Goal: Check status

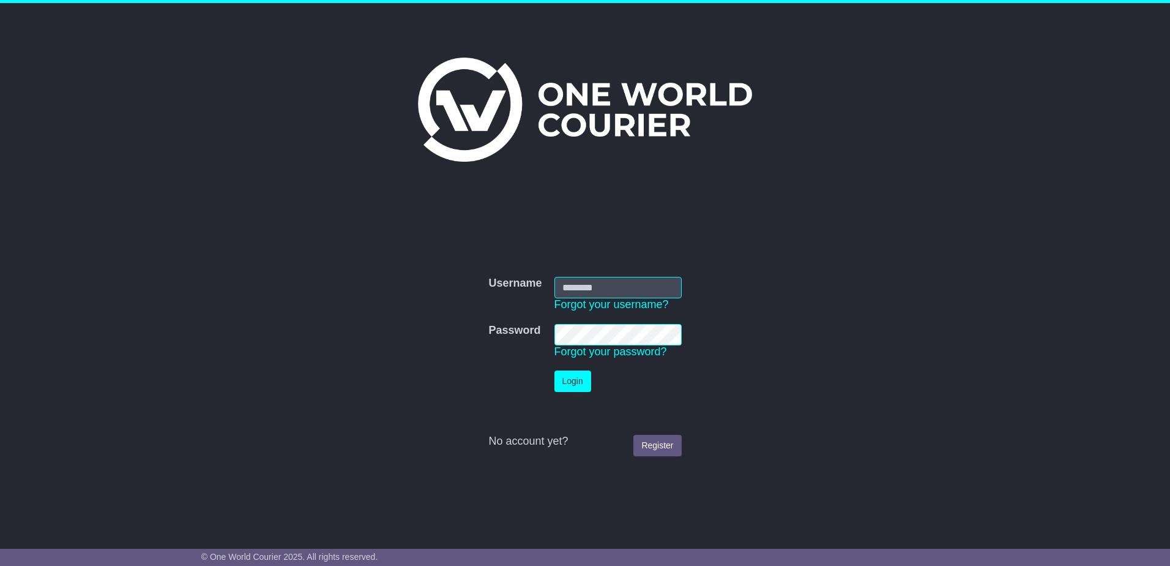
type input "**********"
click at [579, 370] on button "Login" at bounding box center [573, 380] width 37 height 21
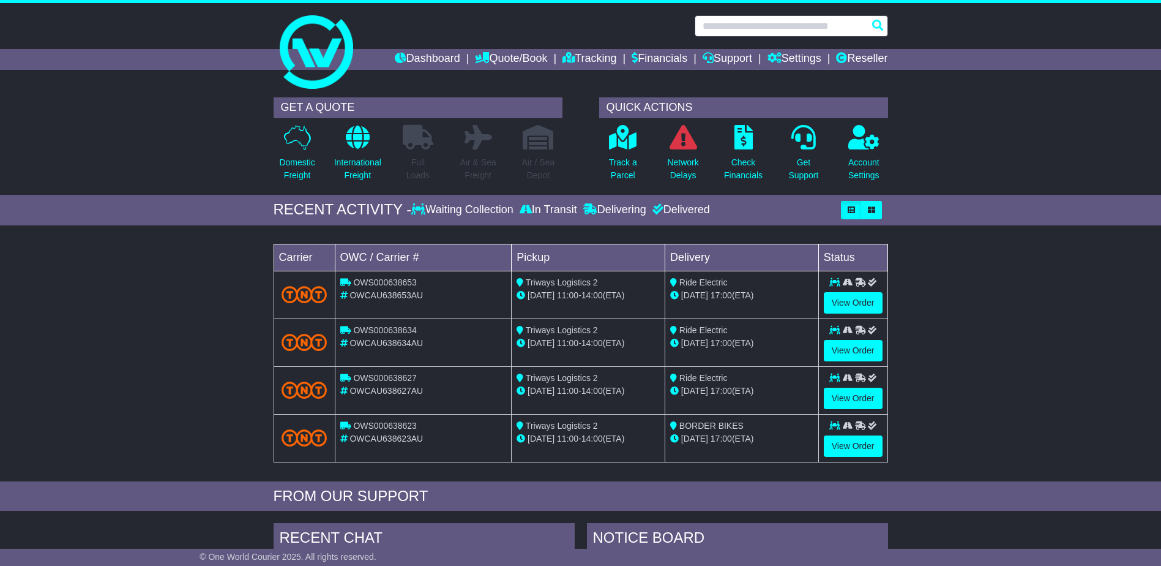
click at [849, 24] on input "text" at bounding box center [791, 25] width 193 height 21
paste input "**********"
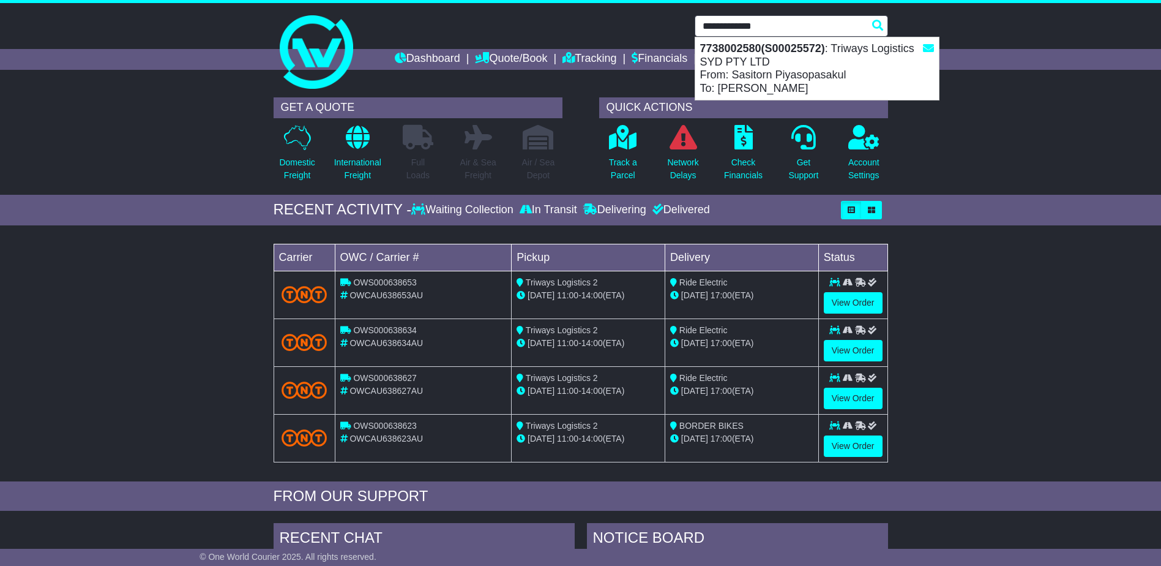
click at [785, 59] on div "7738002580(S00025572) : Triways Logistics SYD PTY LTD From: Sasitorn Piyasopasa…" at bounding box center [817, 68] width 244 height 62
type input "**********"
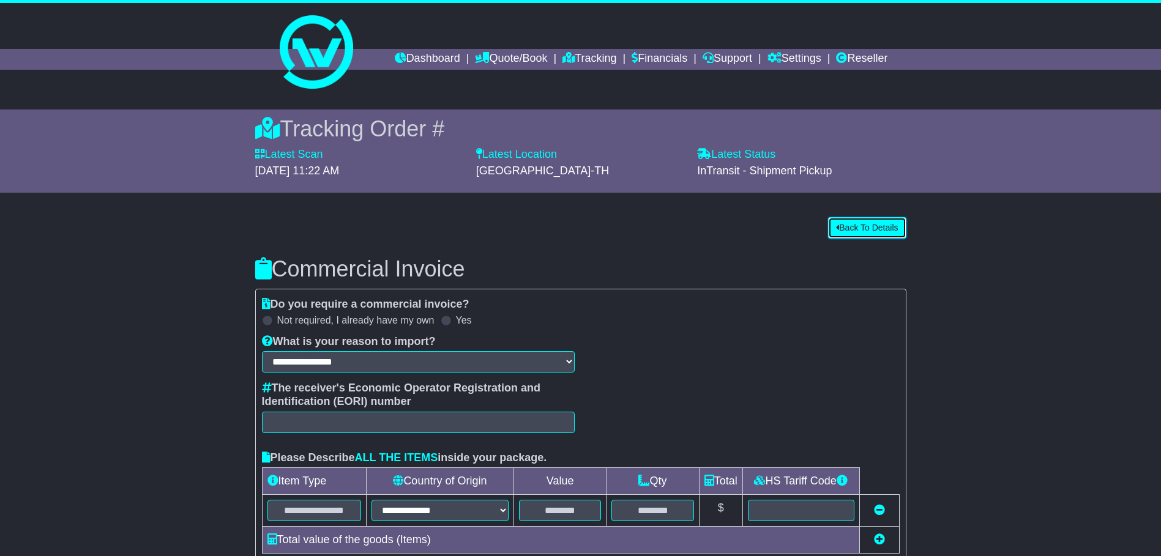
click at [878, 234] on button "Back To Details" at bounding box center [867, 227] width 78 height 21
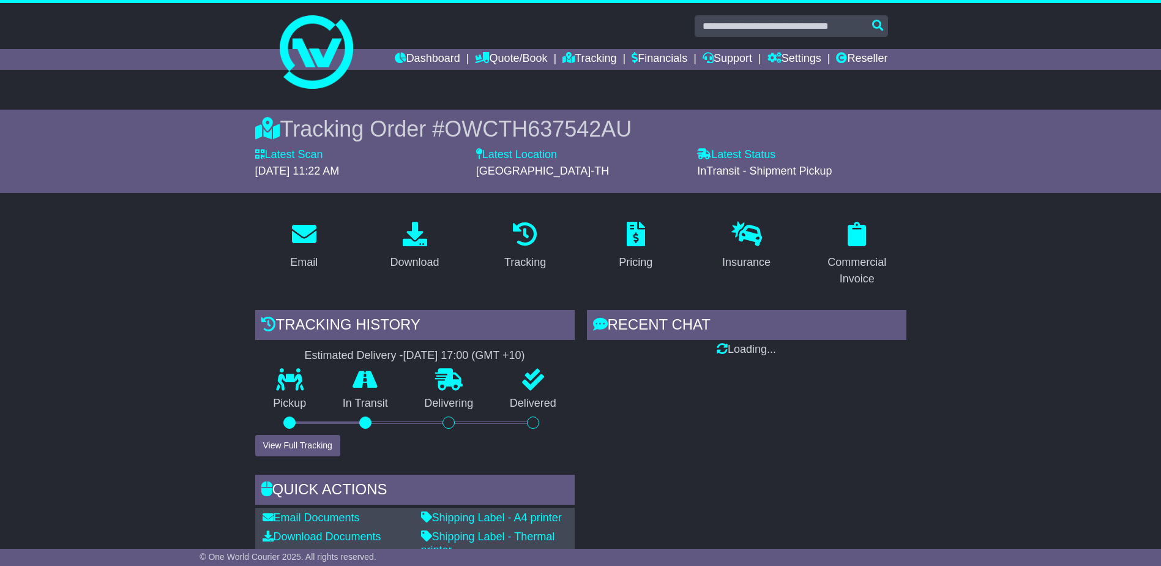
drag, startPoint x: 229, startPoint y: 380, endPoint x: 146, endPoint y: 361, distance: 85.4
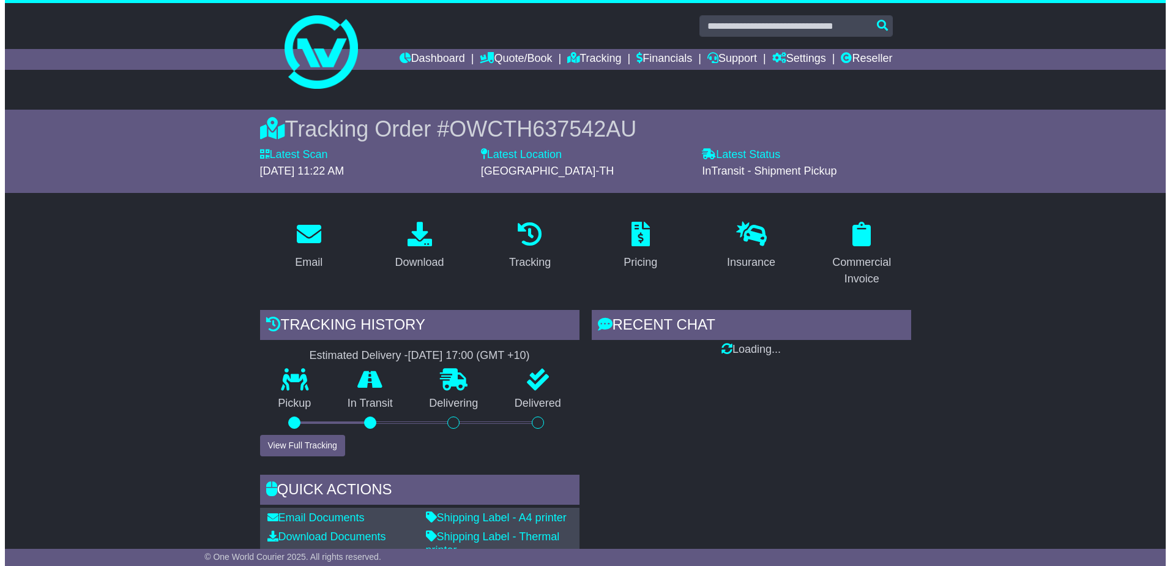
scroll to position [122, 0]
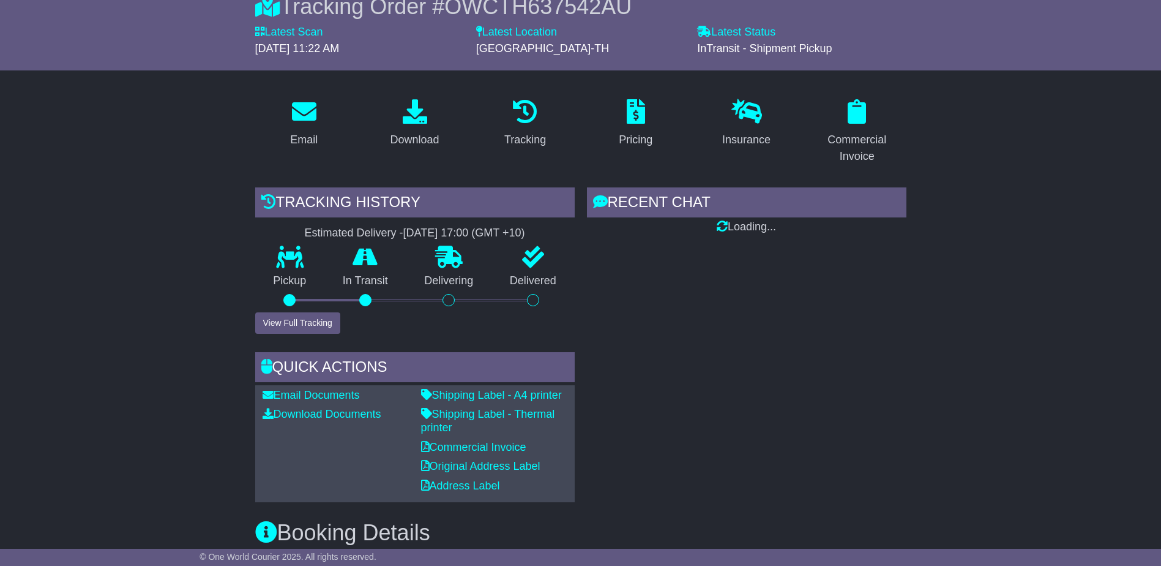
drag, startPoint x: 146, startPoint y: 355, endPoint x: 272, endPoint y: 371, distance: 127.1
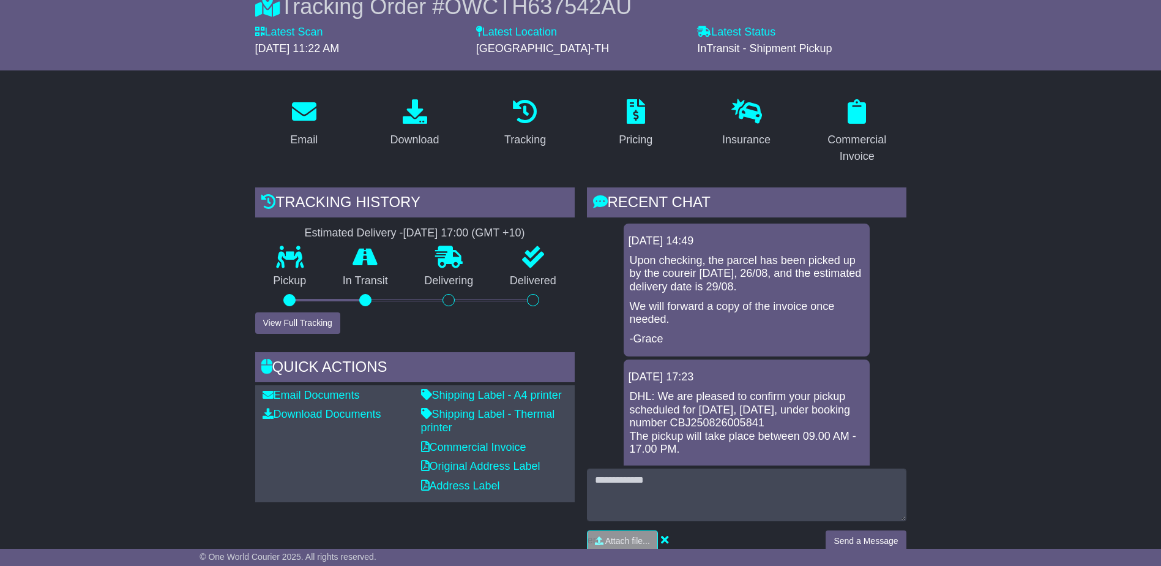
drag, startPoint x: 787, startPoint y: 317, endPoint x: 694, endPoint y: 311, distance: 92.6
click at [694, 311] on p "We will forward a copy of the invoice once needed." at bounding box center [747, 313] width 234 height 26
click at [730, 313] on p "We will forward a copy of the invoice once needed." at bounding box center [747, 313] width 234 height 26
click at [272, 320] on button "View Full Tracking" at bounding box center [297, 322] width 85 height 21
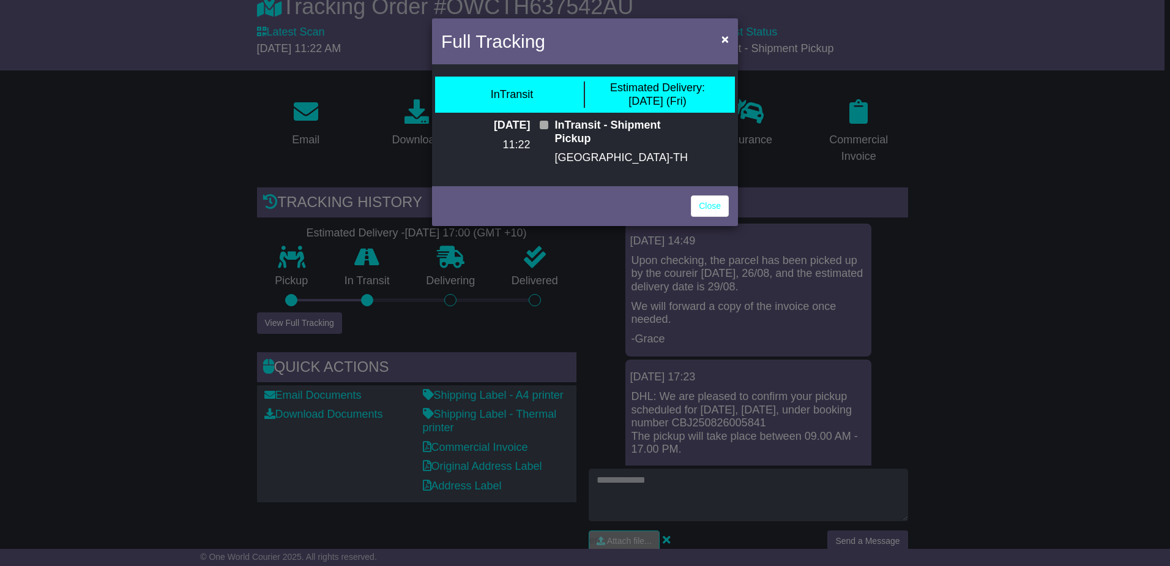
click at [566, 136] on div "InTransit - Shipment Pickup [GEOGRAPHIC_DATA]-TH" at bounding box center [622, 146] width 146 height 55
click at [608, 153] on div "InTransit - Shipment Pickup [GEOGRAPHIC_DATA]-TH" at bounding box center [622, 146] width 146 height 55
click at [580, 155] on div "InTransit - Shipment Pickup [GEOGRAPHIC_DATA]-TH" at bounding box center [622, 146] width 146 height 55
click at [597, 157] on div "InTransit - Shipment Pickup [GEOGRAPHIC_DATA]-TH" at bounding box center [622, 146] width 146 height 55
click at [526, 152] on p "11:22" at bounding box center [506, 144] width 48 height 13
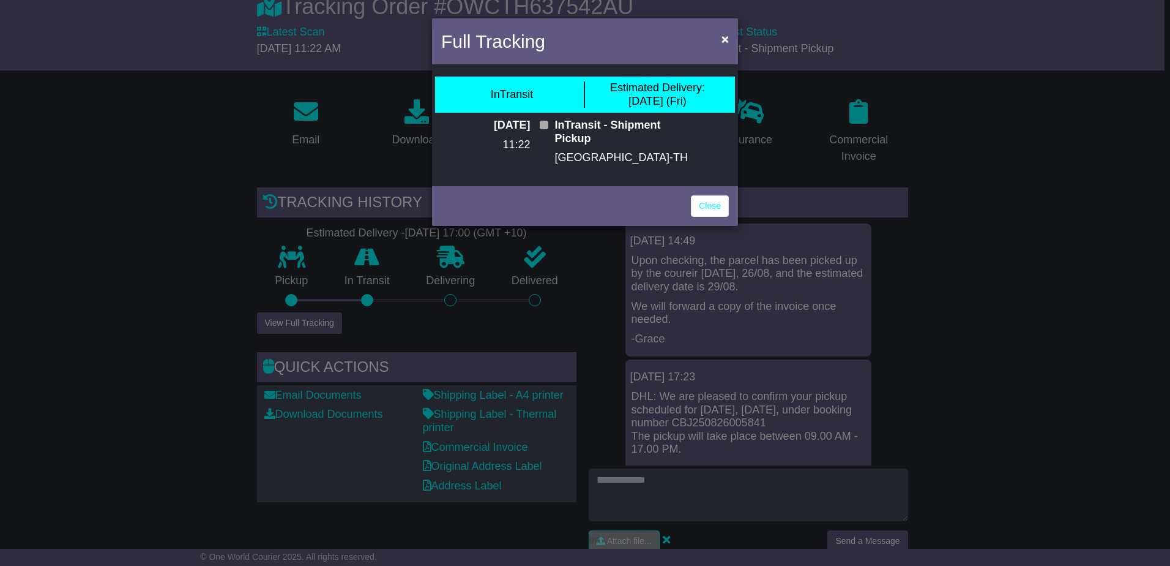
click at [583, 151] on p "[GEOGRAPHIC_DATA]-TH" at bounding box center [621, 157] width 133 height 13
drag, startPoint x: 511, startPoint y: 151, endPoint x: 501, endPoint y: 150, distance: 9.9
click at [501, 150] on div "[DATE] 11:22" at bounding box center [512, 146] width 73 height 55
click at [482, 130] on p "[DATE]" at bounding box center [506, 125] width 48 height 13
click at [504, 124] on p "[DATE]" at bounding box center [506, 125] width 48 height 13
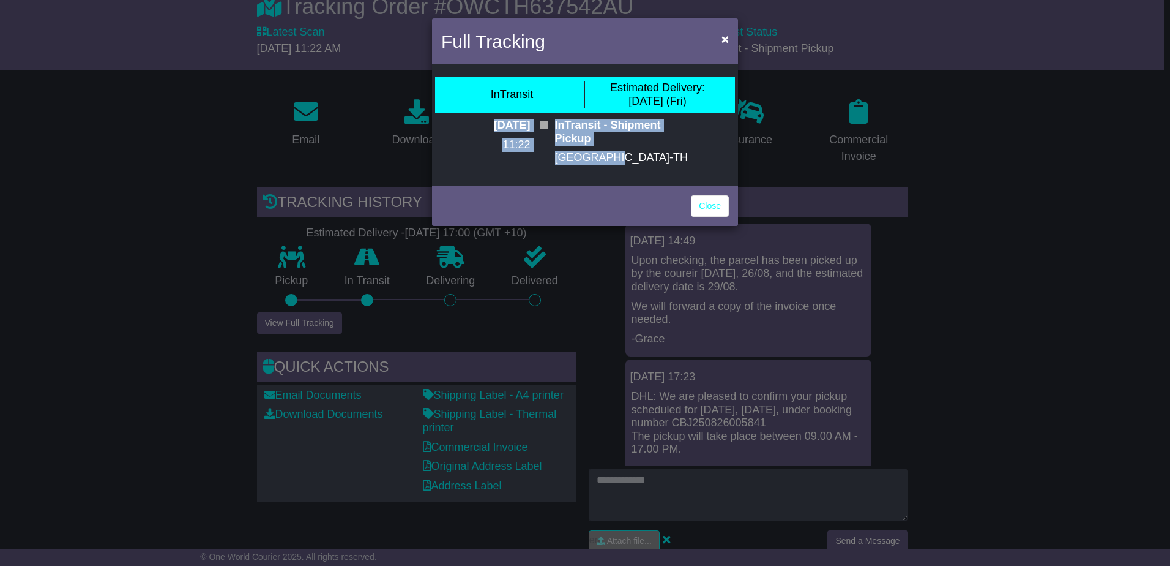
drag, startPoint x: 488, startPoint y: 119, endPoint x: 657, endPoint y: 155, distance: 172.7
click at [657, 155] on div "[DATE] 11:22 InTransit - Shipment Pickup [GEOGRAPHIC_DATA]-TH" at bounding box center [585, 146] width 219 height 55
drag, startPoint x: 657, startPoint y: 155, endPoint x: 577, endPoint y: 153, distance: 80.2
click at [587, 151] on p "[GEOGRAPHIC_DATA]-TH" at bounding box center [621, 157] width 133 height 13
click at [549, 169] on div "InTransit - Shipment Pickup [GEOGRAPHIC_DATA]-TH" at bounding box center [622, 146] width 146 height 55
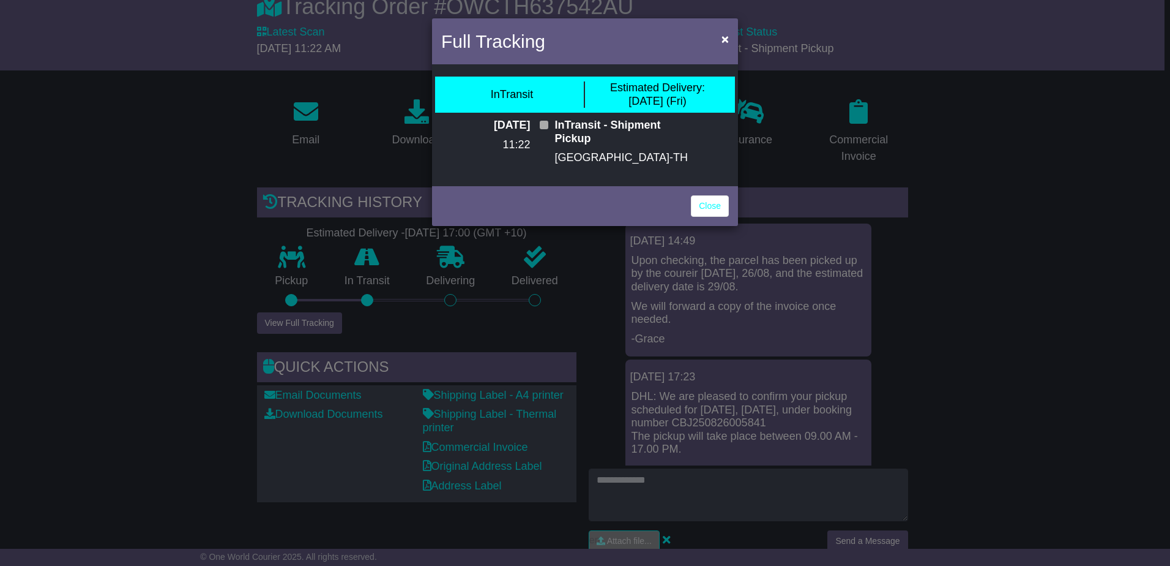
drag, startPoint x: 480, startPoint y: 204, endPoint x: 439, endPoint y: 203, distance: 41.6
click at [439, 203] on div "Close" at bounding box center [585, 204] width 306 height 43
